Goal: Find specific page/section: Find specific page/section

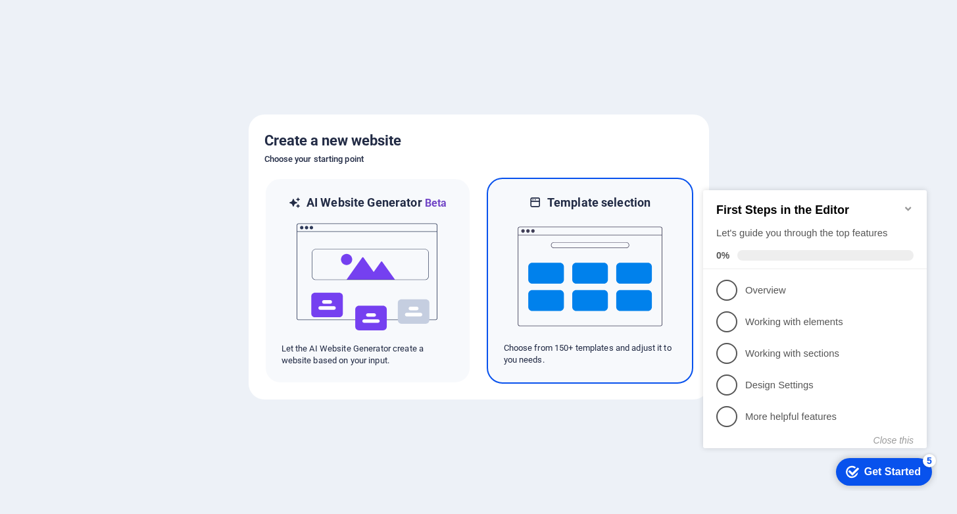
click at [602, 258] on img at bounding box center [590, 276] width 145 height 132
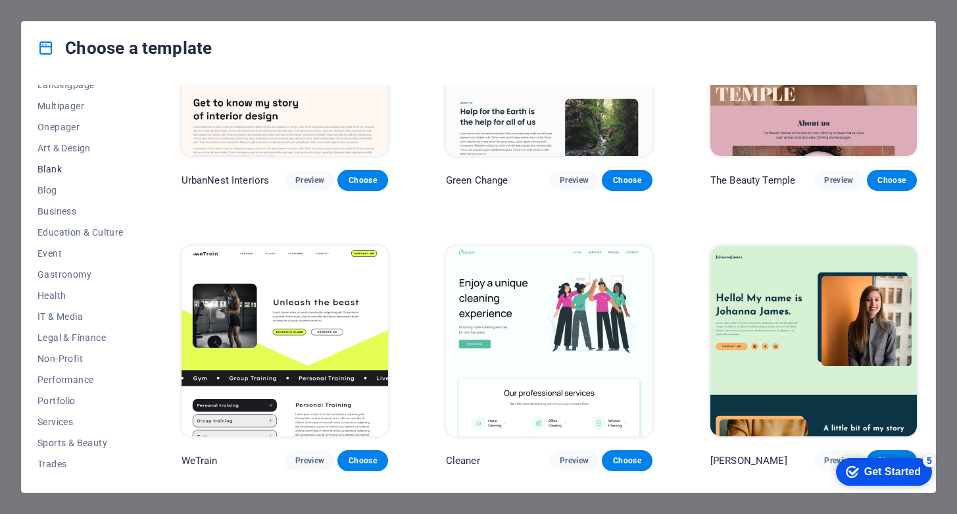
scroll to position [135, 0]
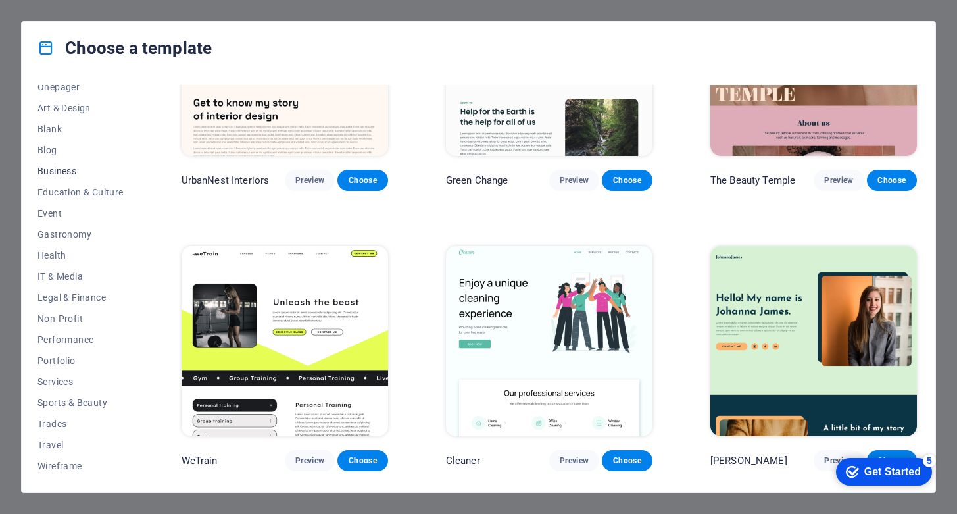
click at [59, 171] on span "Business" at bounding box center [80, 171] width 86 height 11
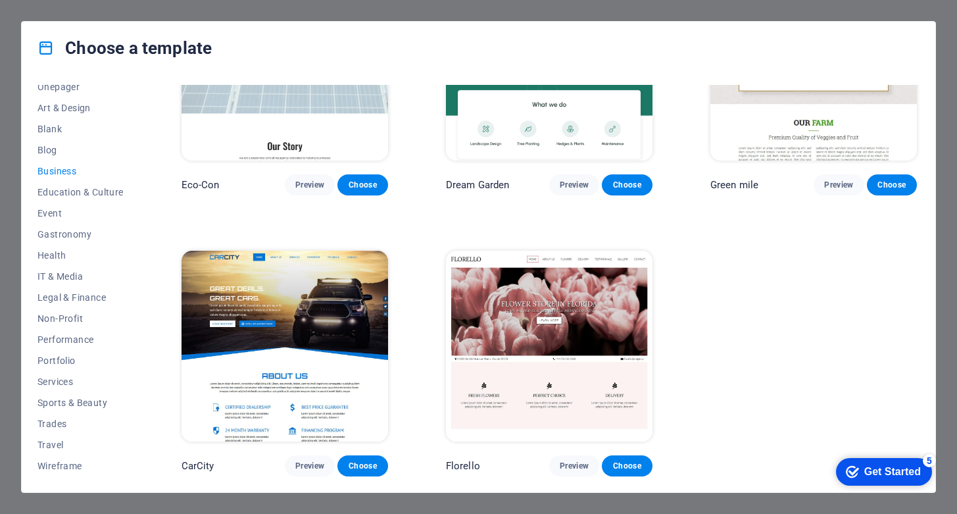
scroll to position [113, 0]
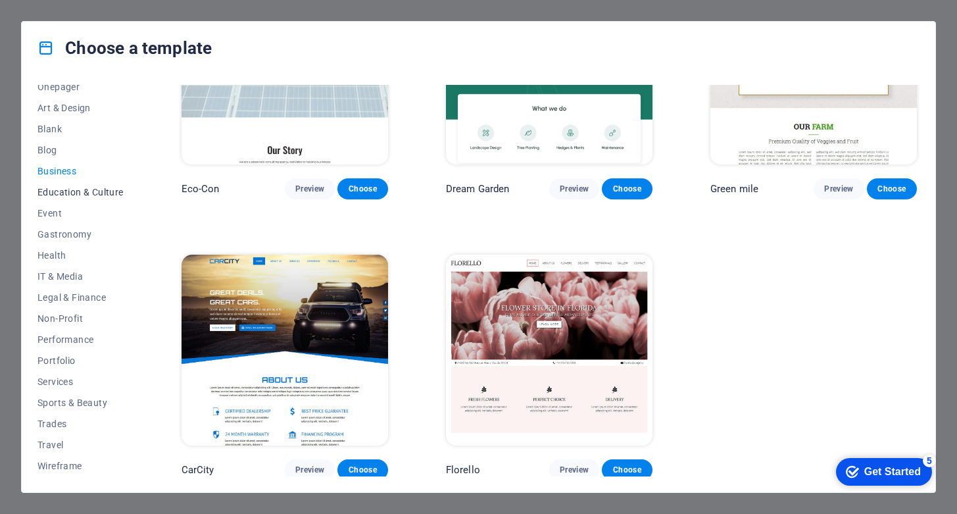
click at [89, 183] on button "Education & Culture" at bounding box center [80, 191] width 86 height 21
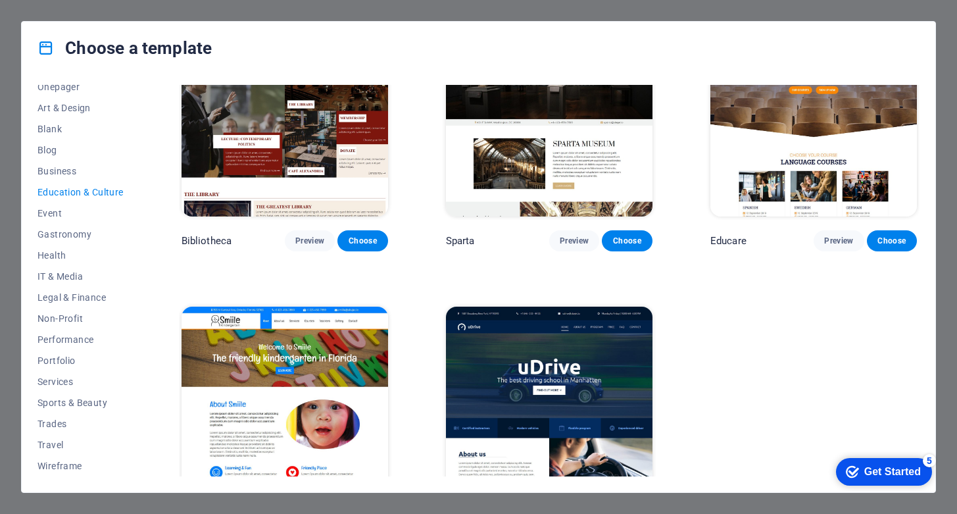
scroll to position [392, 0]
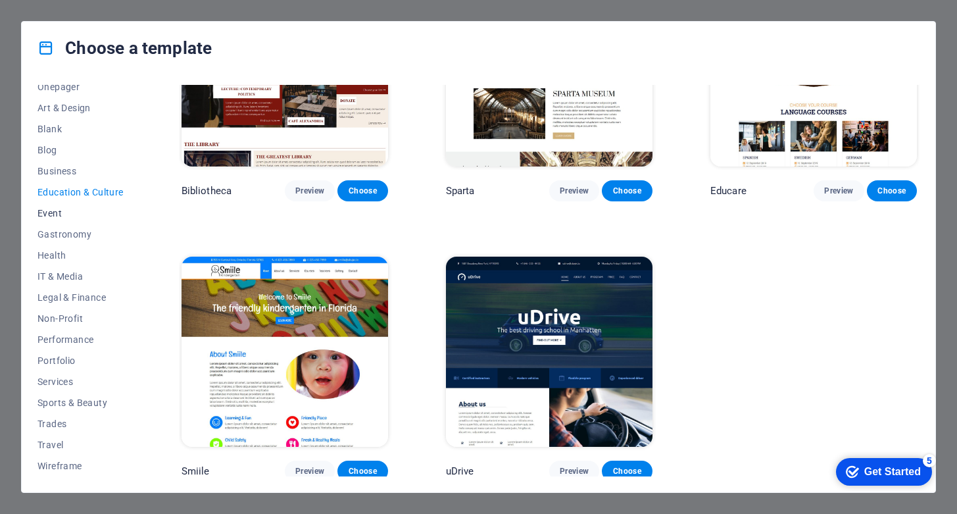
click at [68, 216] on span "Event" at bounding box center [80, 213] width 86 height 11
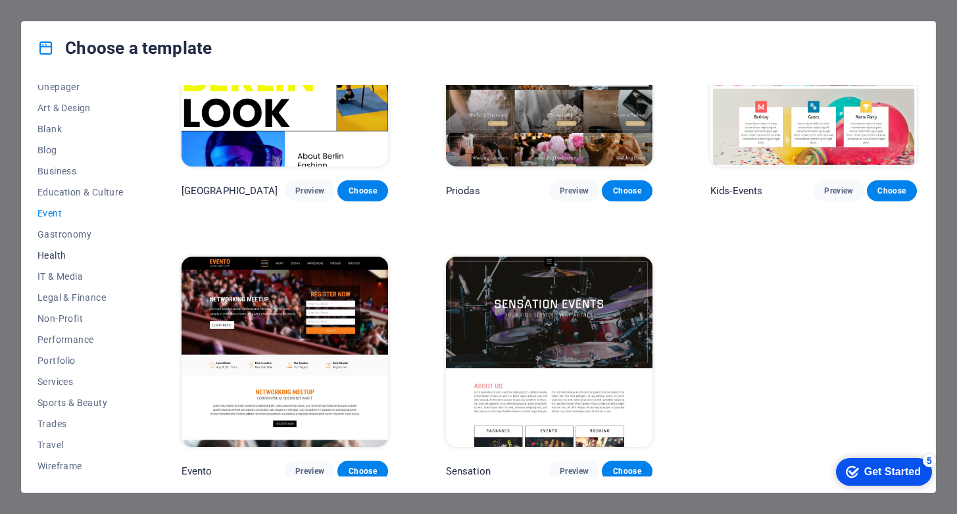
click at [72, 256] on span "Health" at bounding box center [80, 255] width 86 height 11
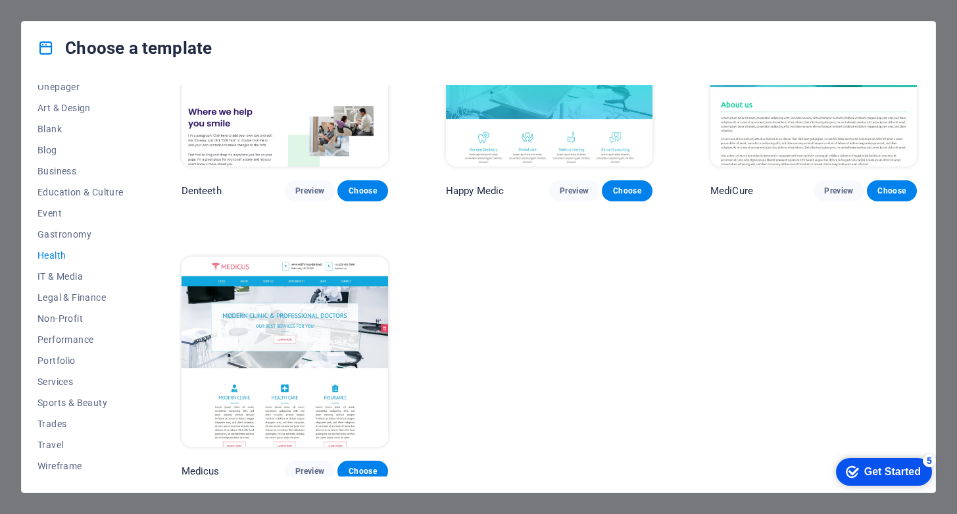
scroll to position [0, 0]
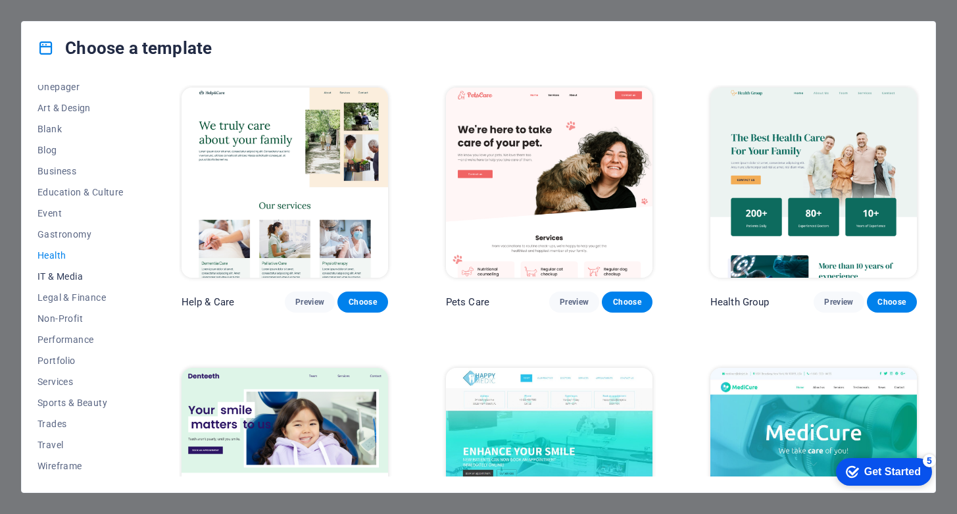
click at [72, 275] on span "IT & Media" at bounding box center [80, 276] width 86 height 11
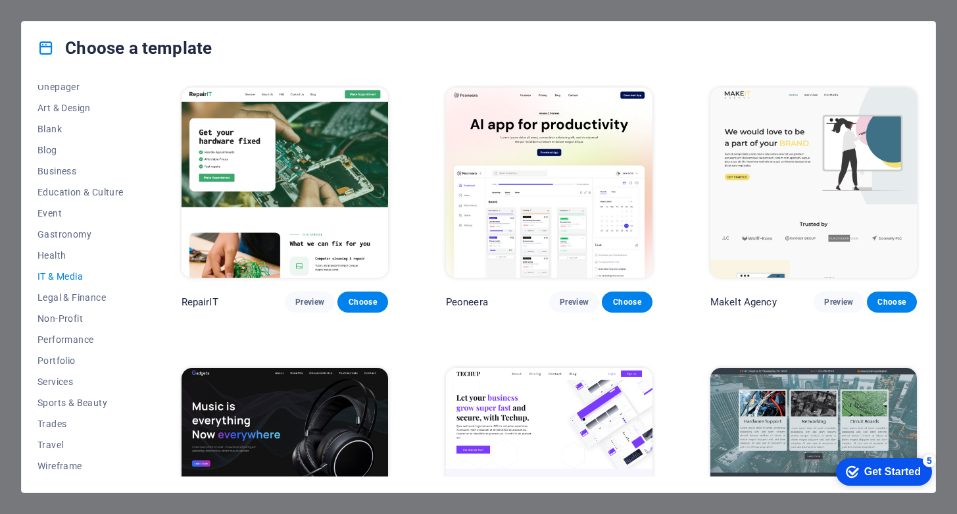
click at [72, 282] on button "IT & Media" at bounding box center [80, 276] width 86 height 21
click at [73, 293] on span "Legal & Finance" at bounding box center [80, 297] width 86 height 11
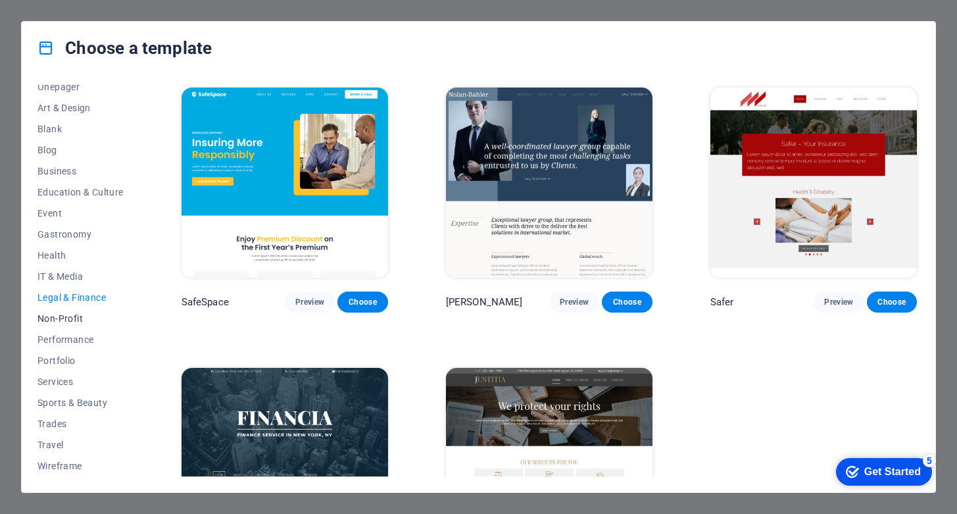
click at [76, 320] on span "Non-Profit" at bounding box center [80, 318] width 86 height 11
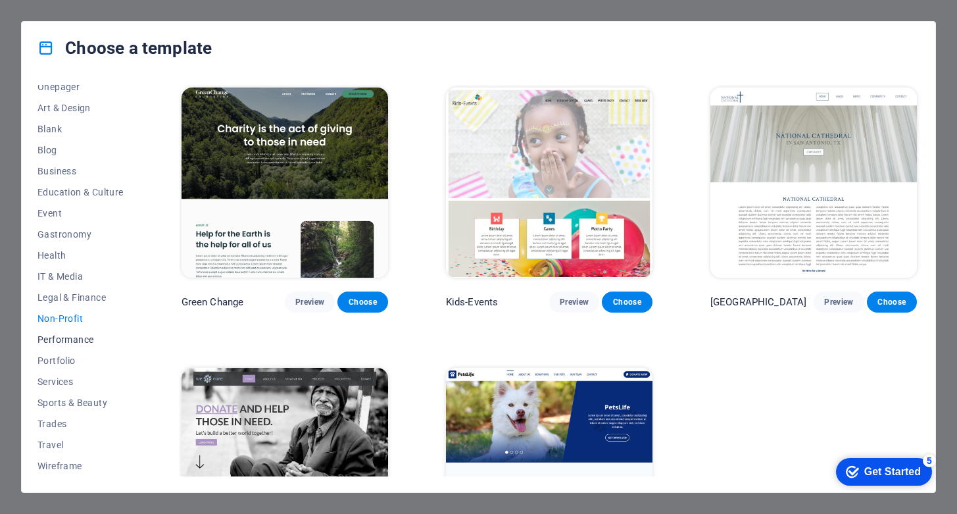
click at [71, 342] on span "Performance" at bounding box center [80, 339] width 86 height 11
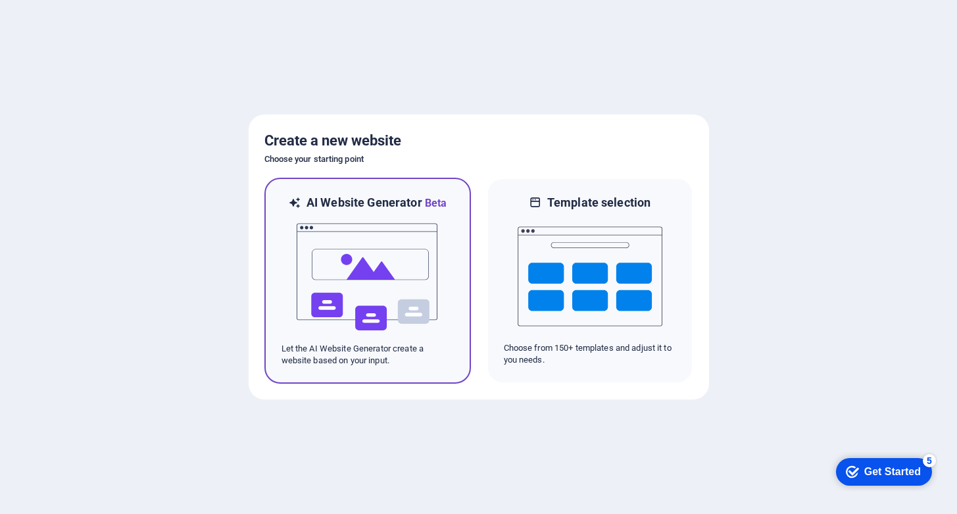
click at [419, 258] on img at bounding box center [367, 277] width 145 height 132
